Goal: Information Seeking & Learning: Learn about a topic

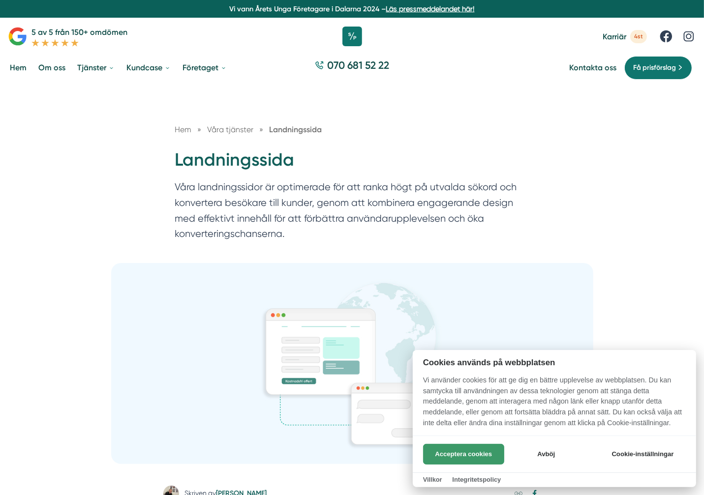
click at [481, 455] on button "Acceptera cookies" at bounding box center [463, 454] width 81 height 21
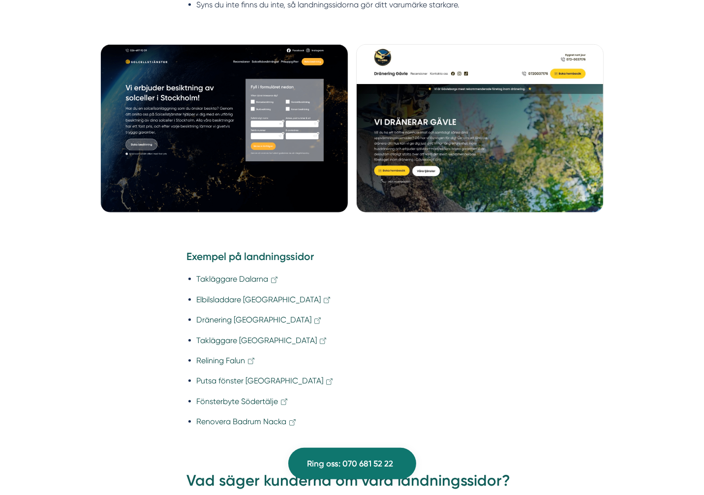
scroll to position [738, 0]
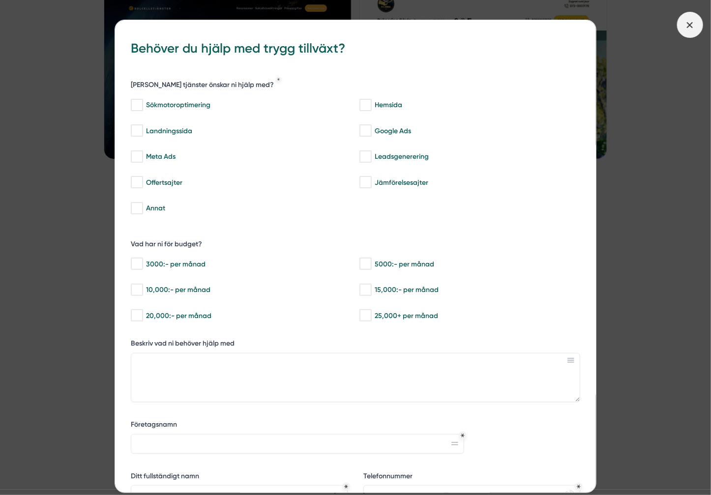
click at [688, 25] on icon at bounding box center [690, 25] width 11 height 11
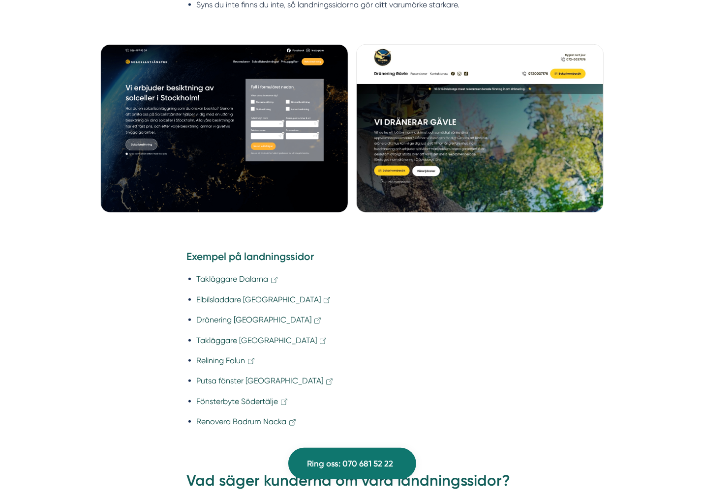
scroll to position [0, 0]
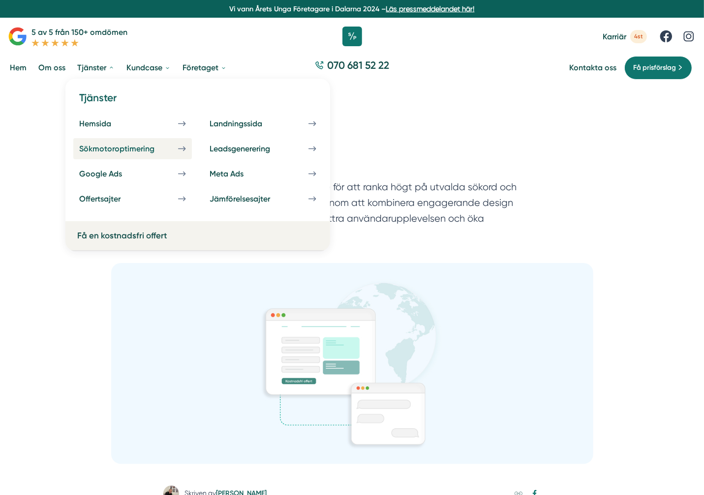
click at [103, 150] on div "Sökmotoroptimering" at bounding box center [128, 148] width 99 height 9
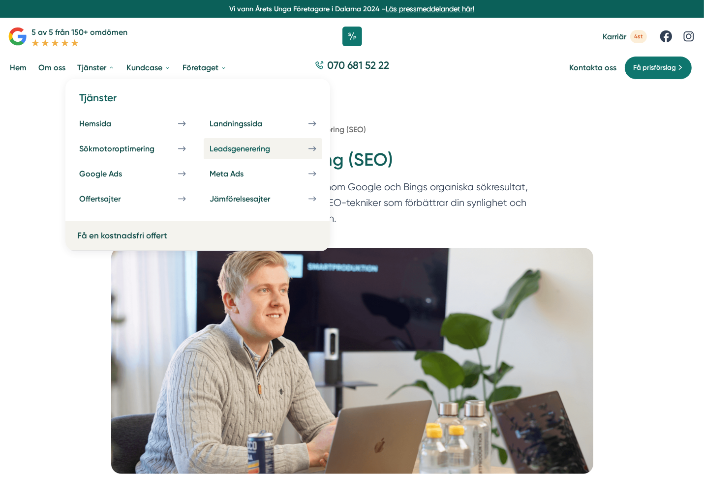
click at [242, 148] on div "Leadsgenerering" at bounding box center [252, 148] width 84 height 9
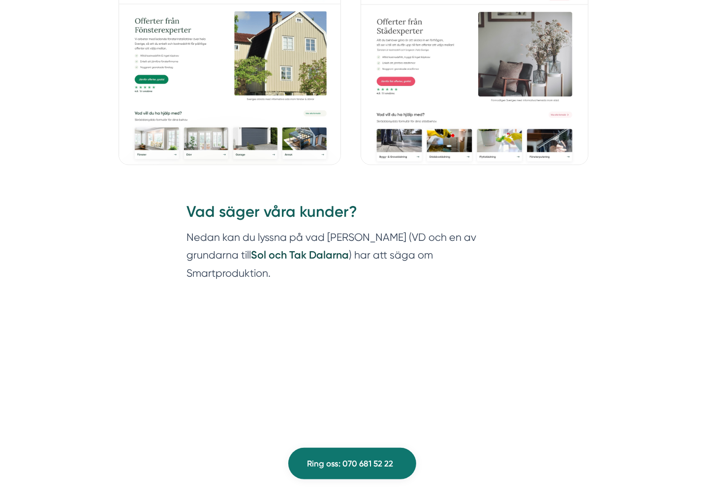
scroll to position [1279, 0]
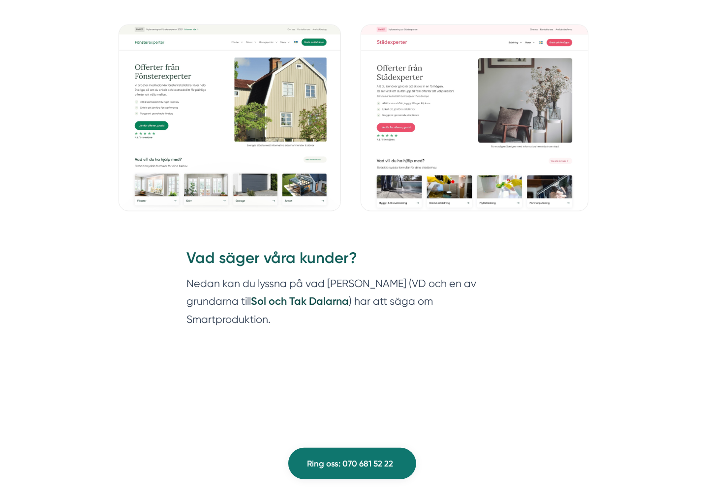
click at [156, 138] on img at bounding box center [230, 118] width 222 height 187
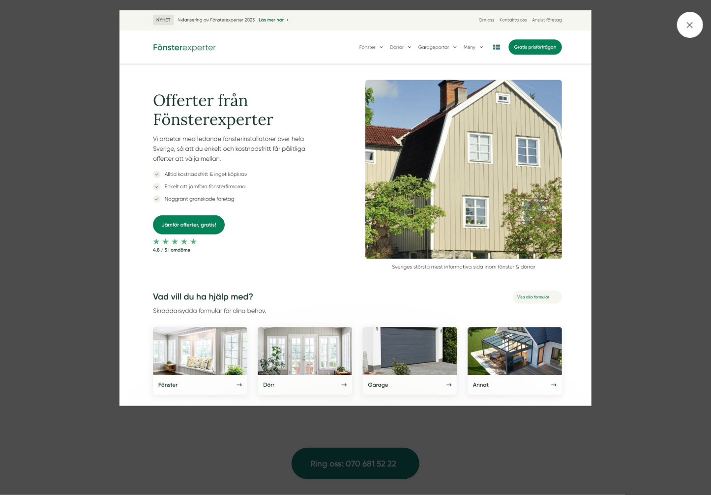
click at [92, 165] on img at bounding box center [356, 208] width 534 height 397
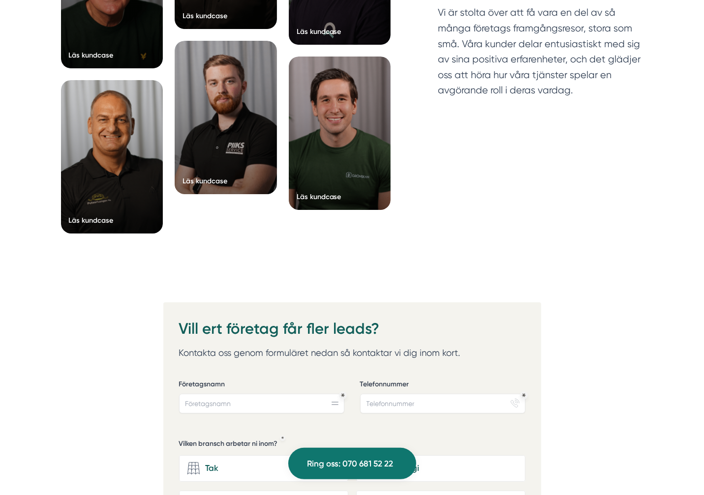
scroll to position [3542, 0]
